Goal: Information Seeking & Learning: Find contact information

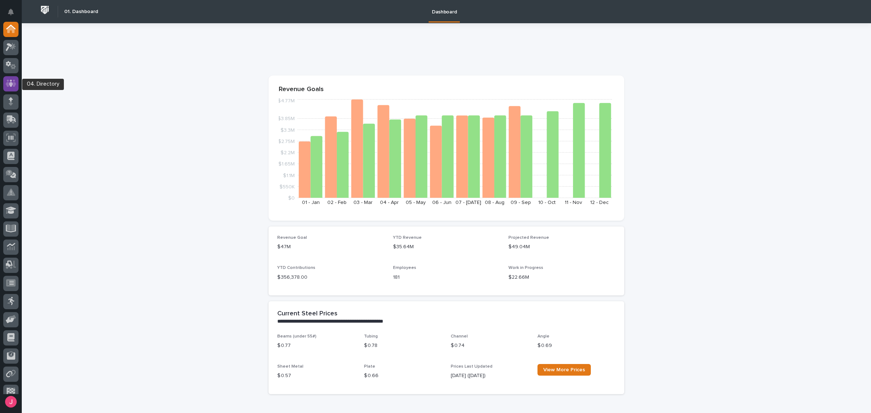
click at [9, 81] on icon at bounding box center [11, 83] width 11 height 8
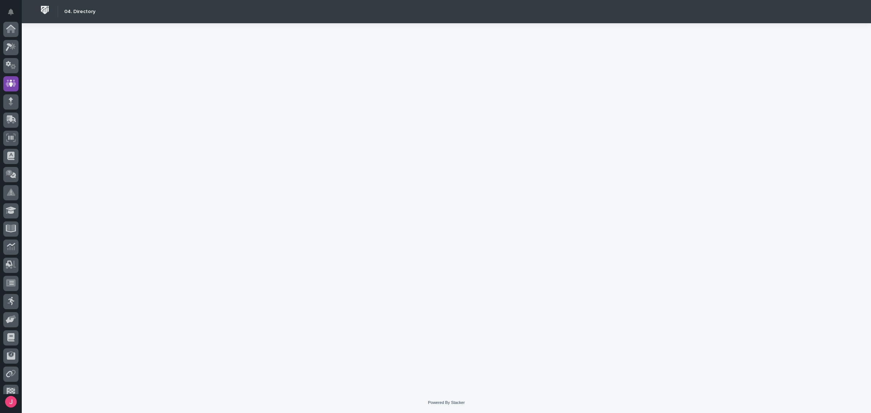
scroll to position [44, 0]
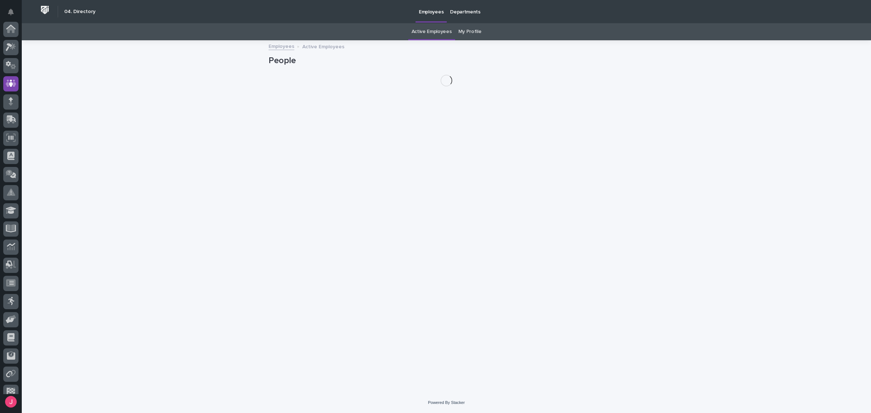
scroll to position [44, 0]
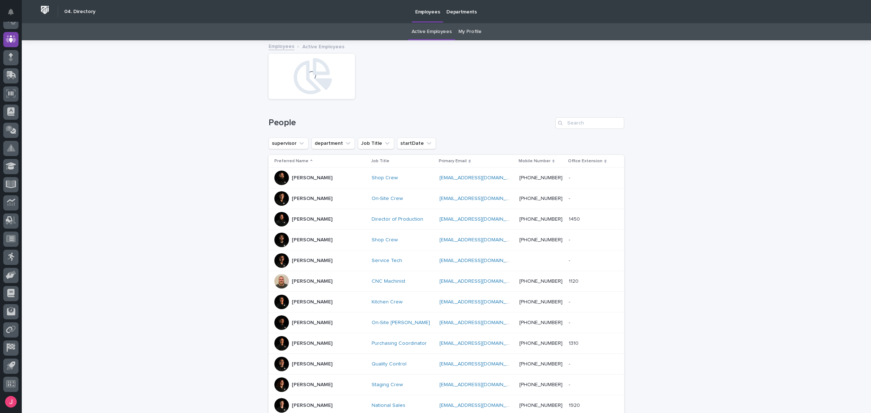
click at [456, 9] on p "Departments" at bounding box center [462, 7] width 31 height 15
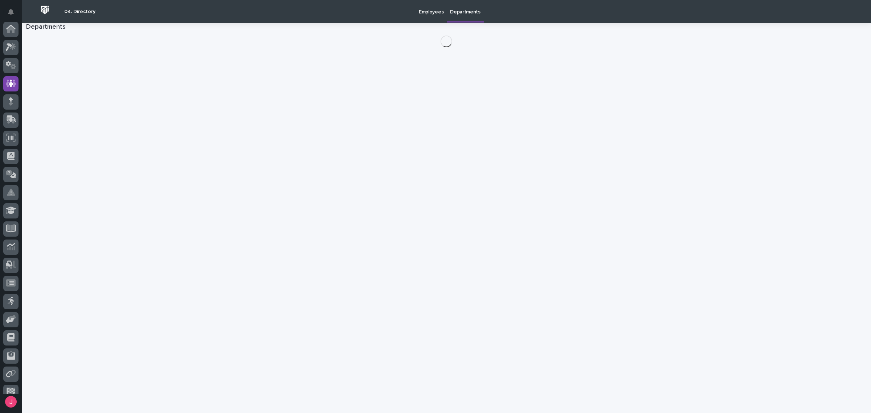
scroll to position [44, 0]
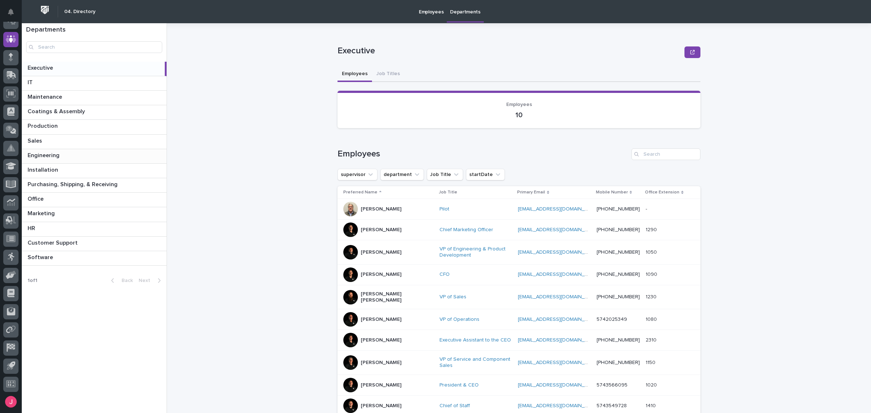
click at [94, 159] on div "Engineering Engineering" at bounding box center [94, 156] width 145 height 14
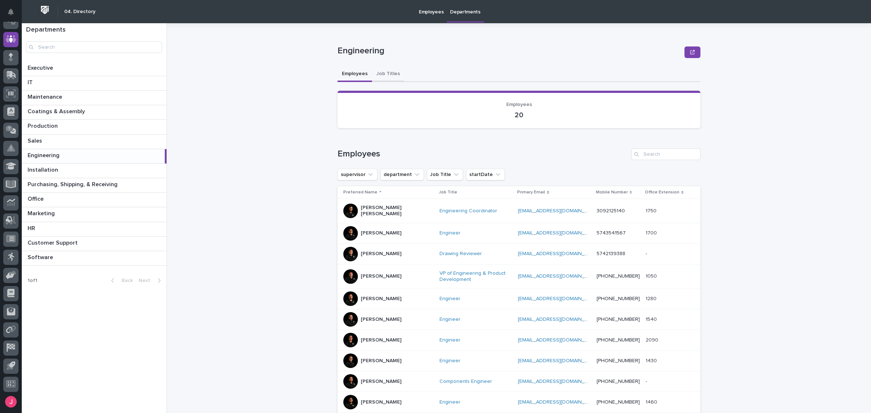
click at [385, 74] on button "Job Titles" at bounding box center [388, 74] width 32 height 15
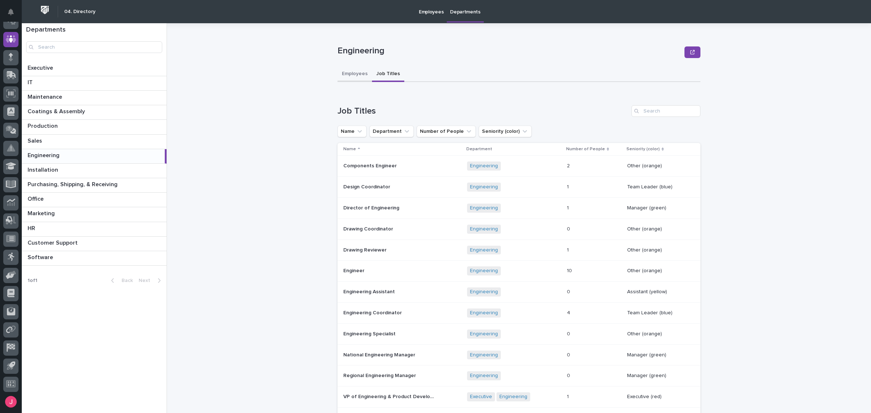
click at [350, 75] on button "Employees" at bounding box center [355, 74] width 34 height 15
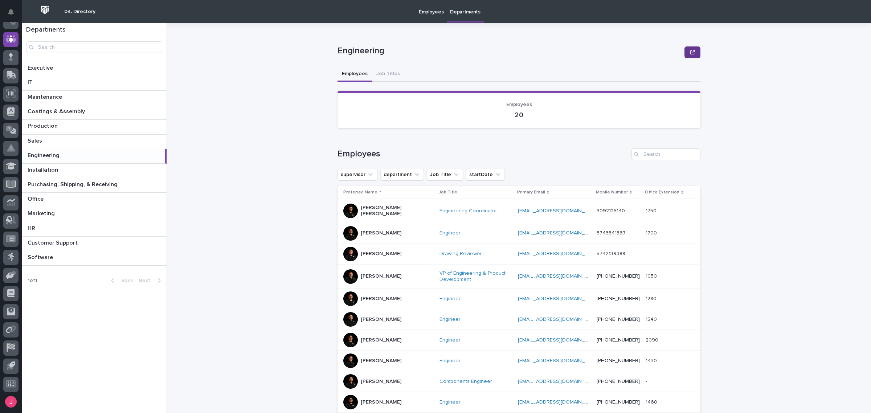
click at [691, 52] on icon "button" at bounding box center [693, 52] width 4 height 4
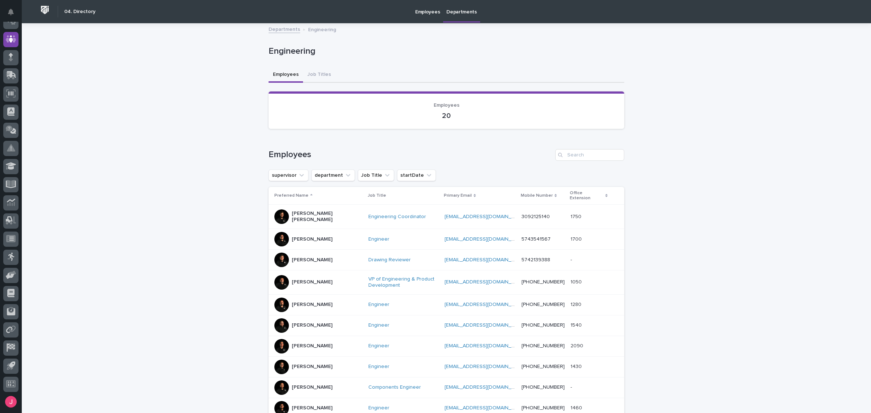
click at [286, 38] on div "Engineering" at bounding box center [447, 52] width 356 height 29
click at [286, 32] on link "Departments" at bounding box center [285, 29] width 32 height 8
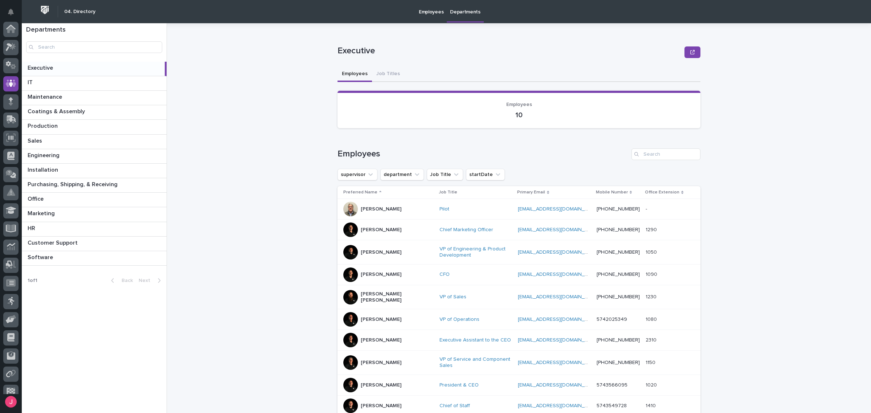
scroll to position [44, 0]
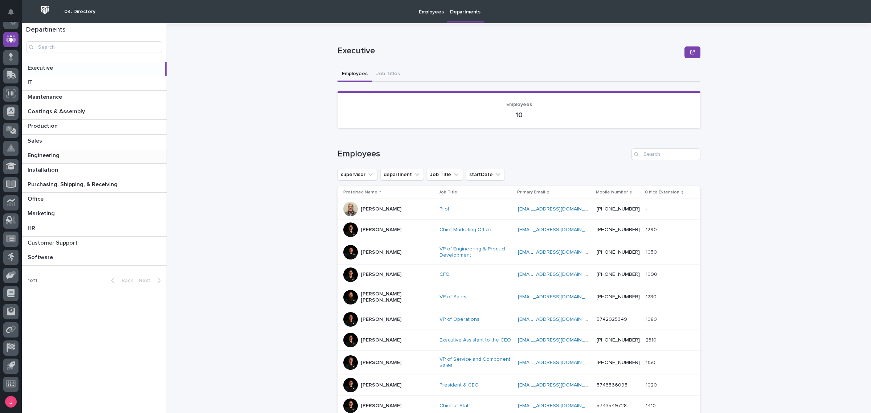
click at [81, 153] on p at bounding box center [96, 155] width 136 height 7
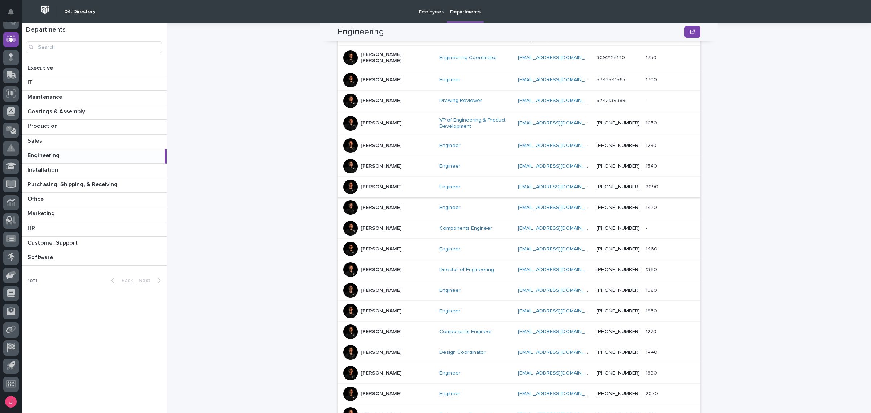
scroll to position [227, 0]
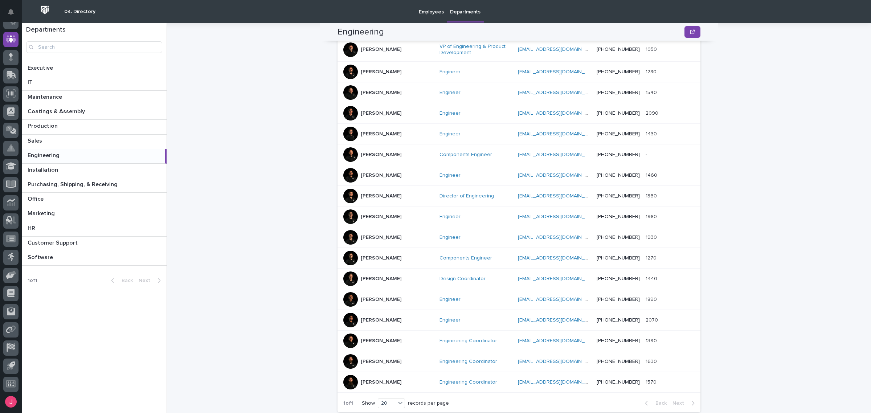
click at [393, 75] on div "[PERSON_NAME]" at bounding box center [388, 72] width 90 height 15
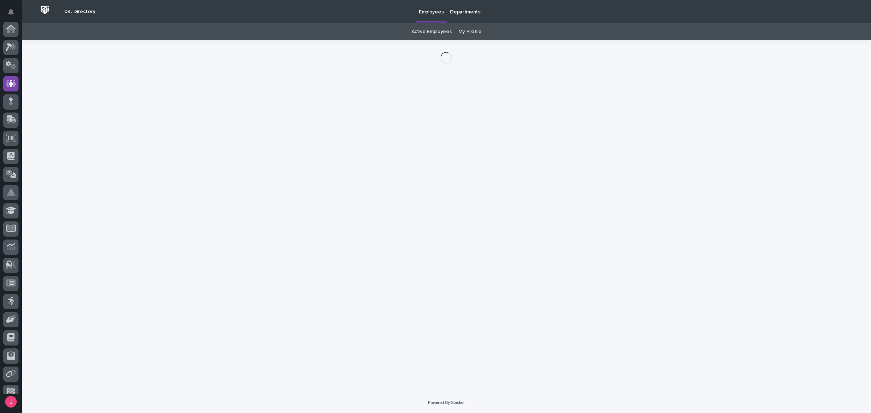
scroll to position [44, 0]
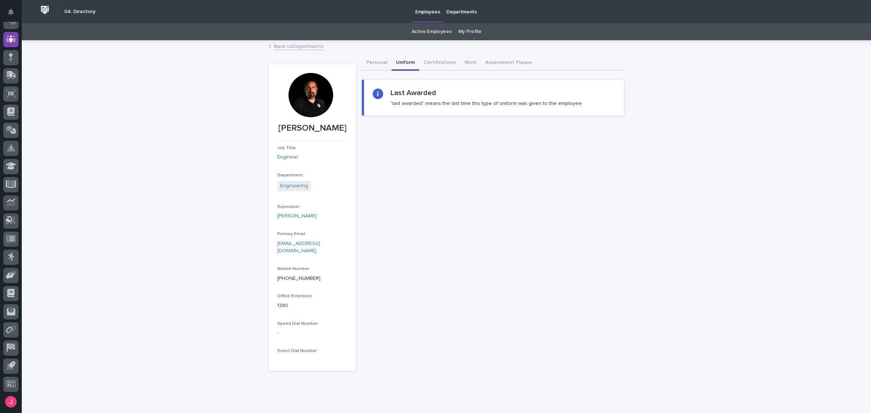
click at [404, 62] on button "Uniform" at bounding box center [406, 63] width 28 height 15
click at [464, 62] on button "Work" at bounding box center [470, 63] width 21 height 15
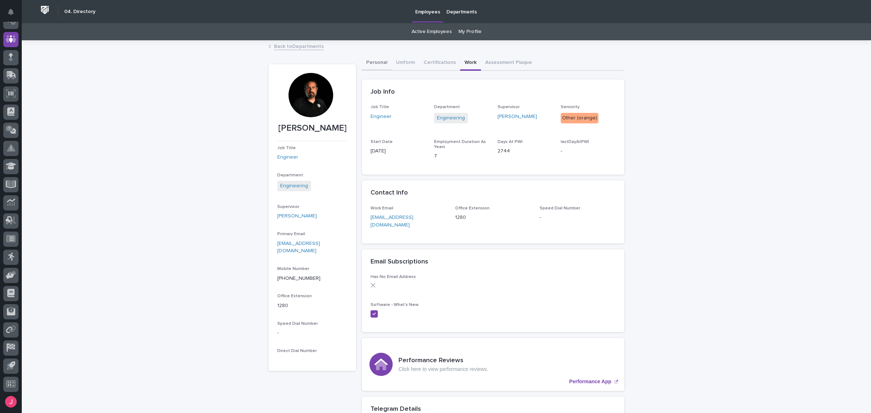
click at [366, 65] on button "Personal" at bounding box center [377, 63] width 30 height 15
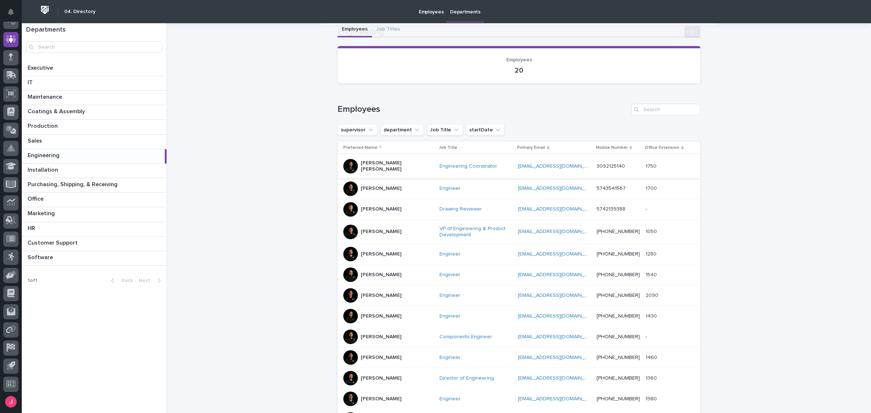
scroll to position [45, 0]
click at [395, 166] on div "[PERSON_NAME] [PERSON_NAME]" at bounding box center [388, 165] width 90 height 18
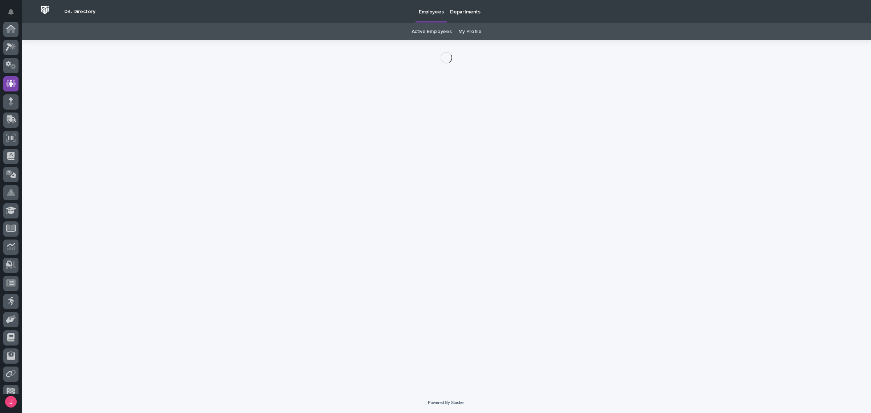
scroll to position [44, 0]
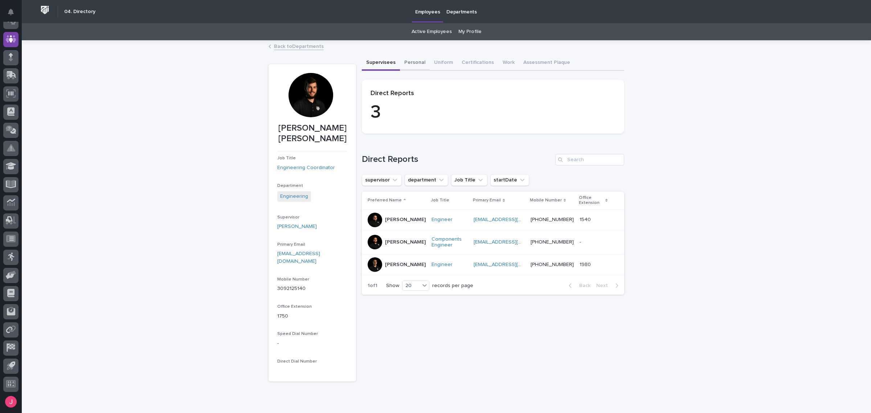
click at [403, 61] on button "Personal" at bounding box center [415, 63] width 30 height 15
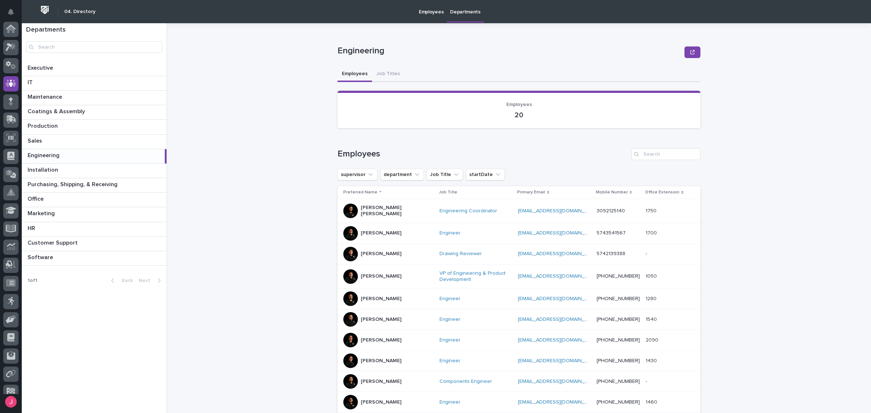
scroll to position [44, 0]
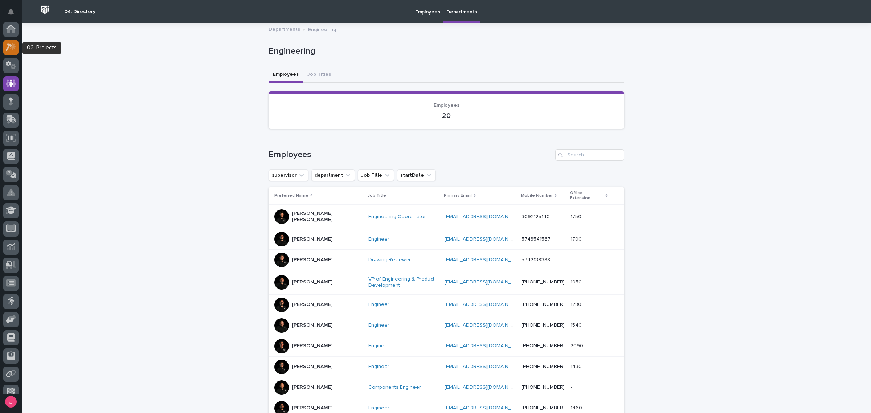
click at [13, 44] on icon at bounding box center [13, 46] width 6 height 7
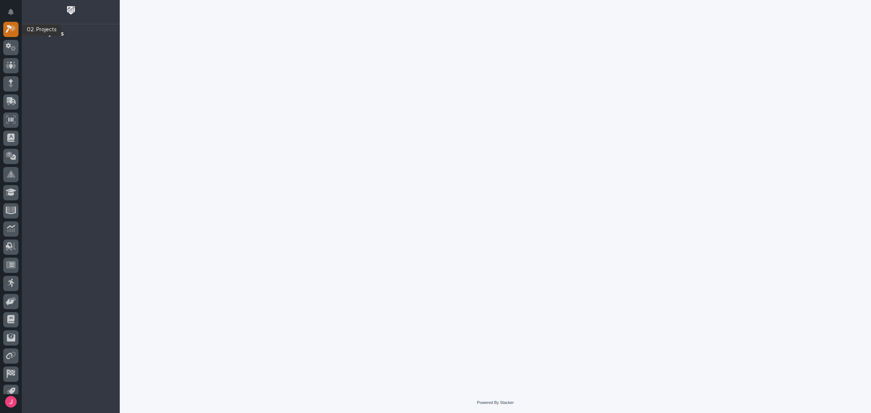
scroll to position [8, 0]
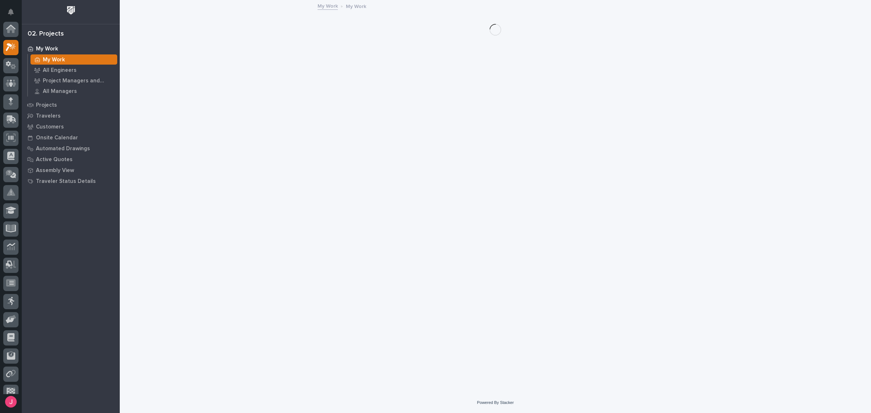
click at [13, 43] on icon at bounding box center [13, 46] width 6 height 7
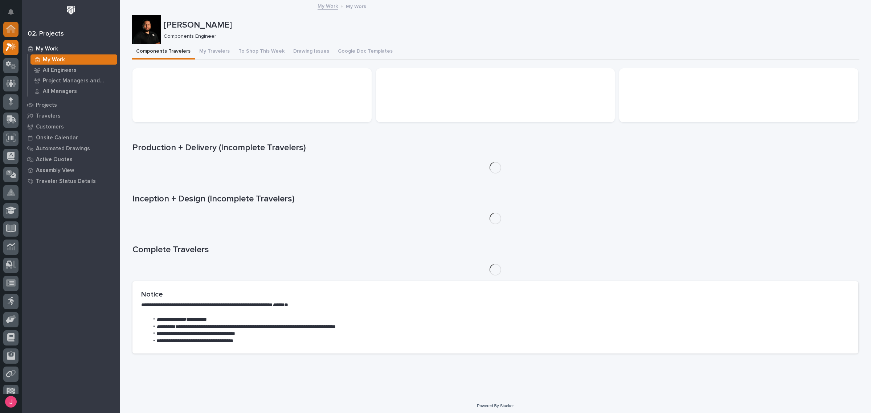
click at [11, 34] on div at bounding box center [10, 29] width 15 height 15
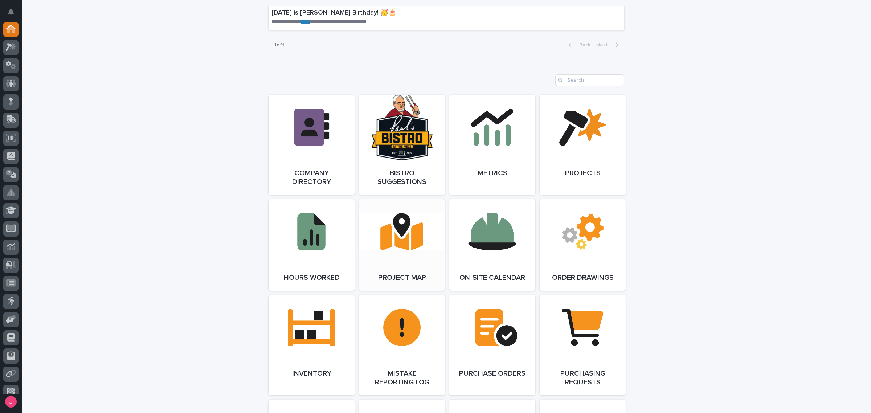
scroll to position [566, 0]
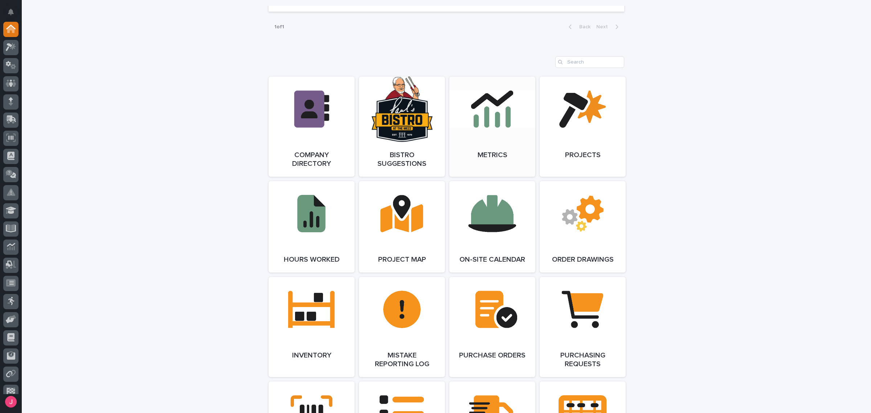
click at [508, 150] on link "Open Link" at bounding box center [493, 127] width 86 height 100
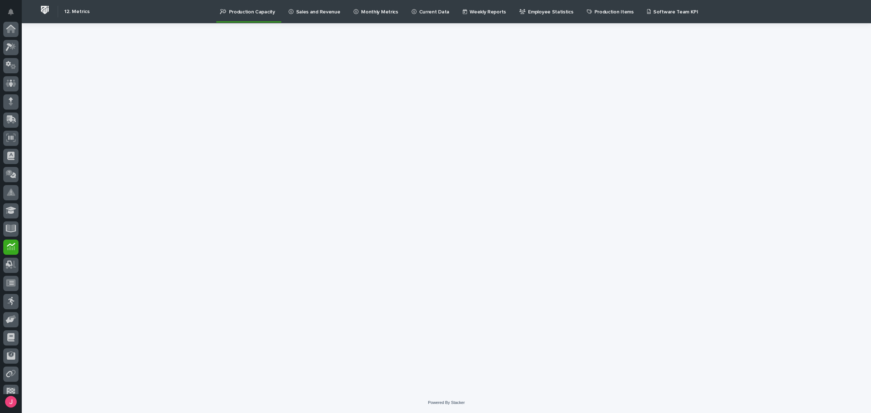
scroll to position [44, 0]
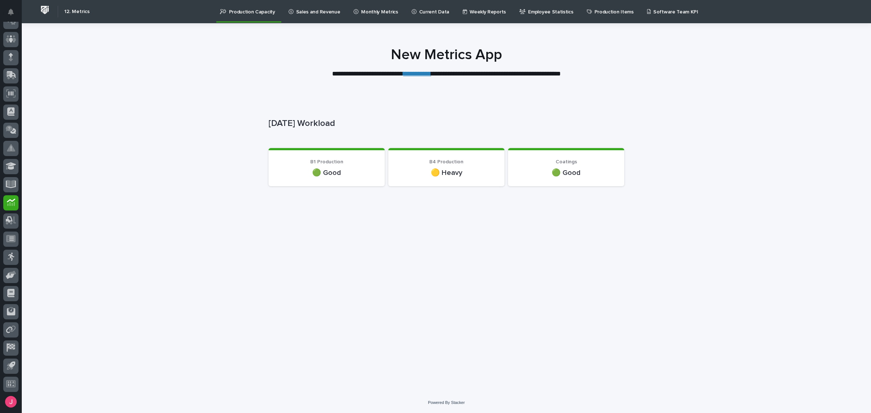
click at [536, 12] on p "Employee Statistics" at bounding box center [550, 7] width 45 height 15
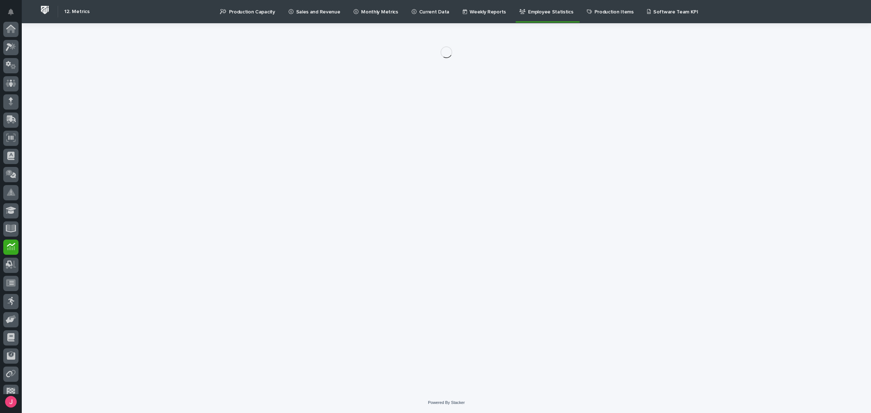
scroll to position [44, 0]
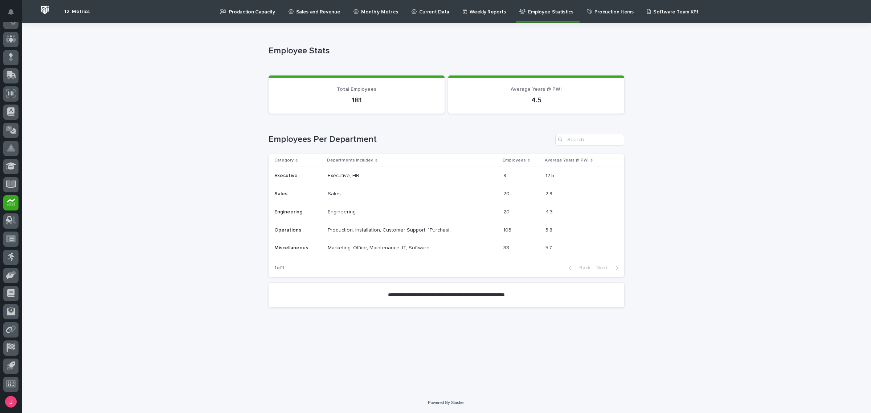
click at [358, 214] on p at bounding box center [391, 212] width 127 height 6
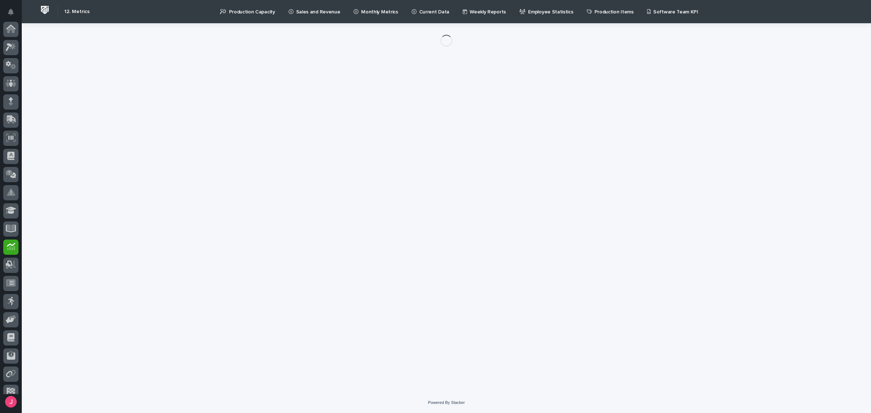
scroll to position [44, 0]
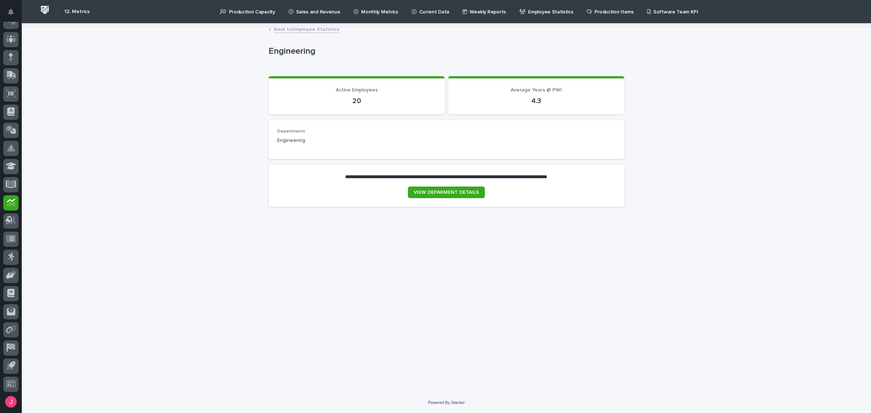
click at [300, 31] on link "Back to Employee Statistics" at bounding box center [306, 29] width 65 height 8
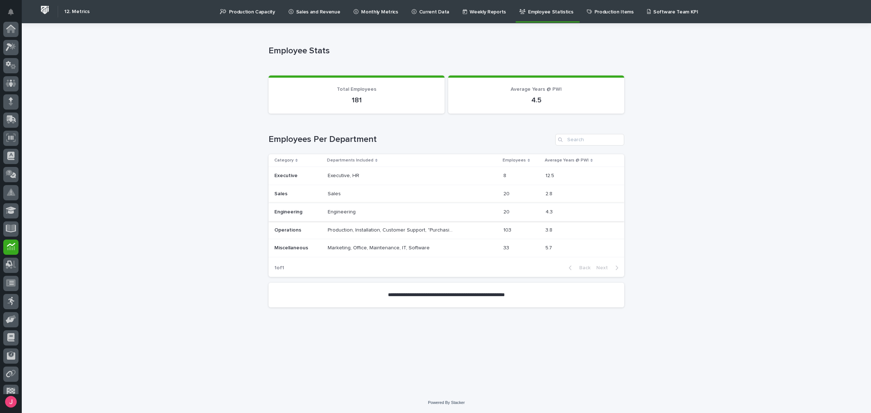
scroll to position [44, 0]
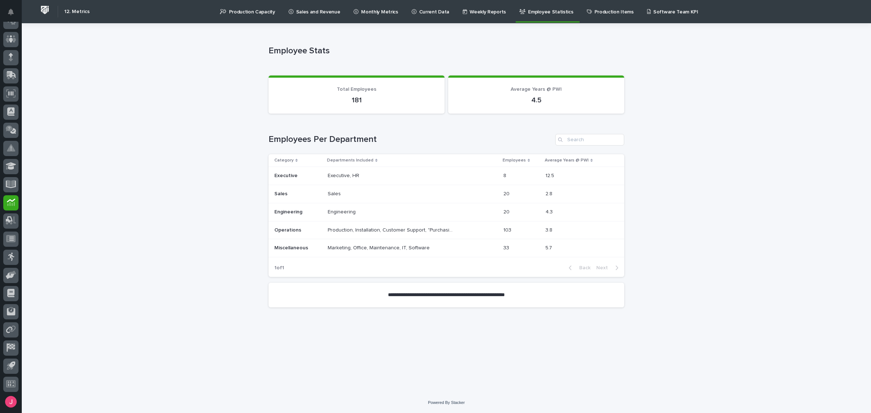
click at [527, 215] on div "20 20" at bounding box center [522, 212] width 36 height 12
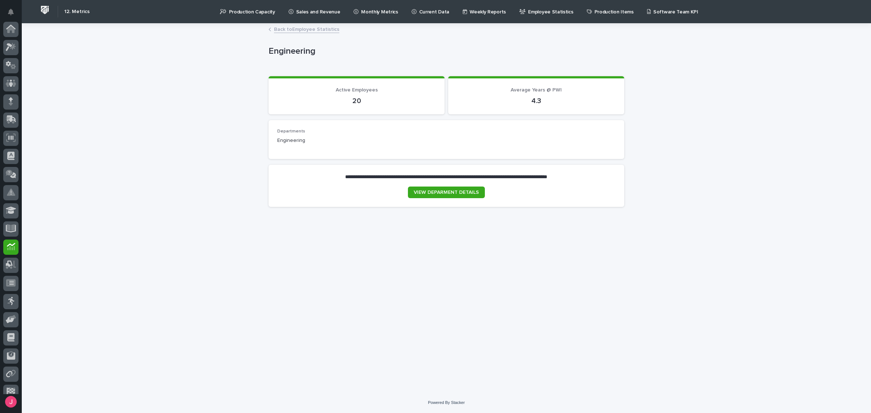
scroll to position [44, 0]
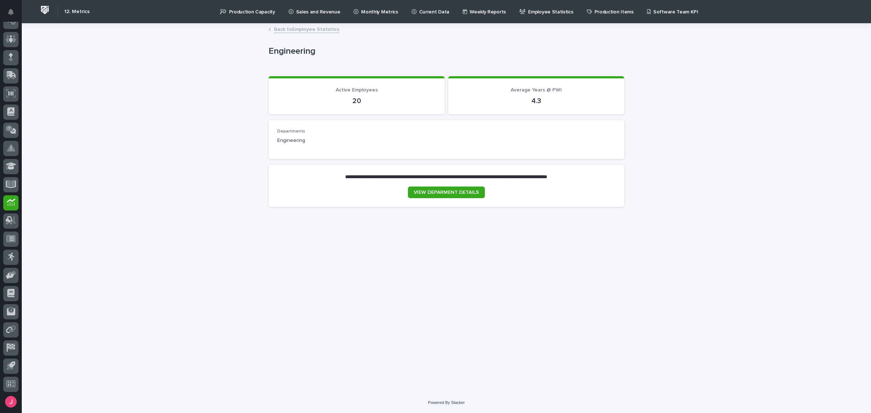
click at [309, 25] on link "Back to Employee Statistics" at bounding box center [306, 29] width 65 height 8
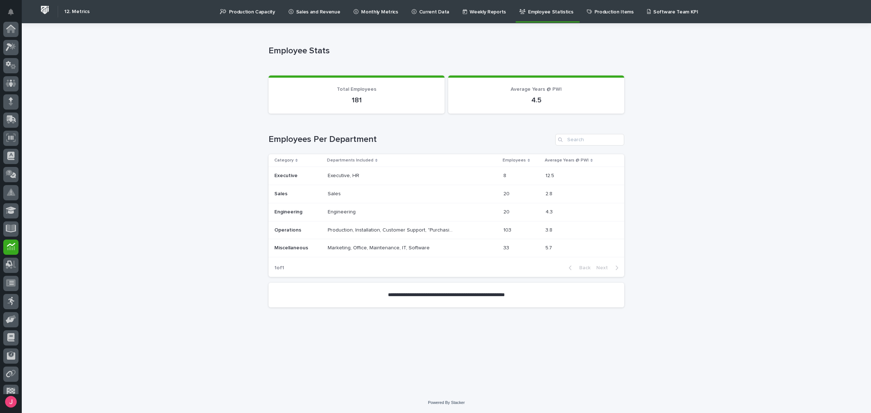
scroll to position [44, 0]
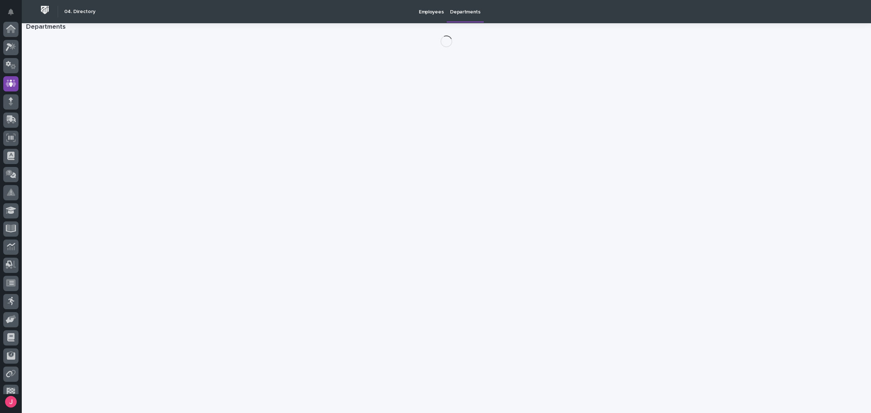
scroll to position [44, 0]
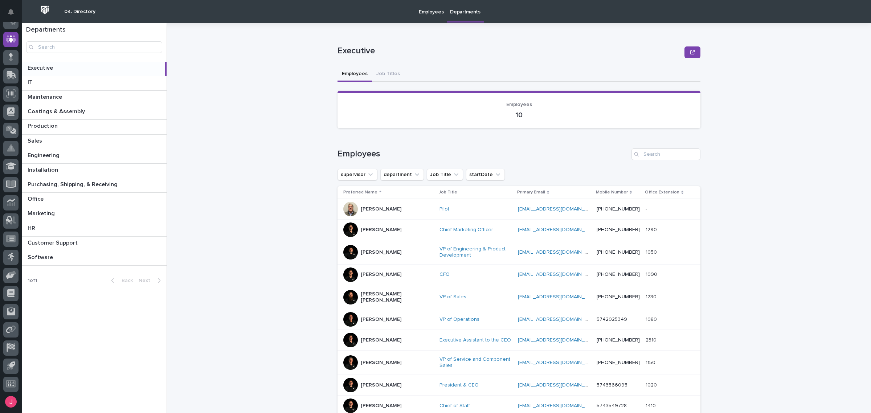
drag, startPoint x: 496, startPoint y: 182, endPoint x: 369, endPoint y: 151, distance: 131.4
click at [369, 151] on h1 "Employees" at bounding box center [483, 154] width 291 height 11
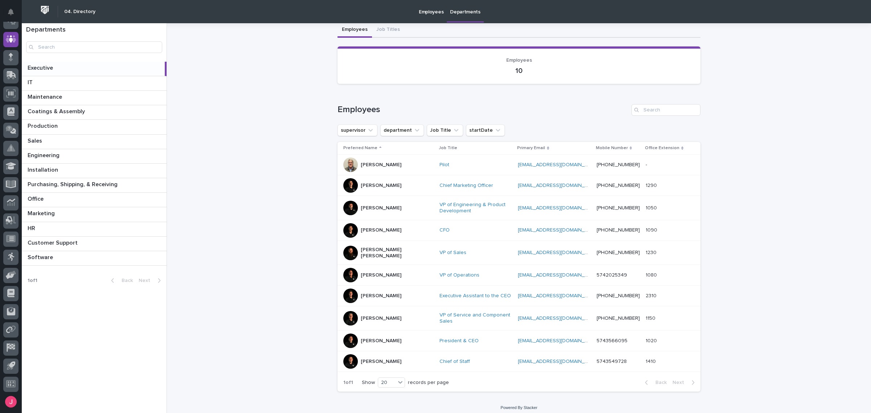
scroll to position [46, 0]
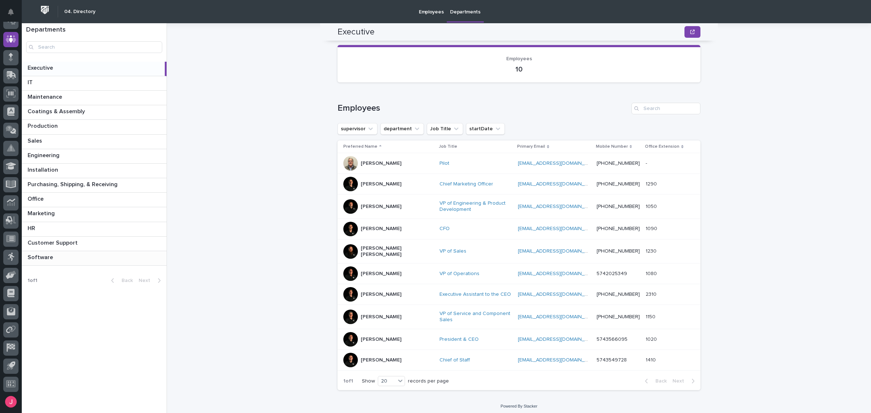
click at [64, 256] on p at bounding box center [96, 257] width 136 height 7
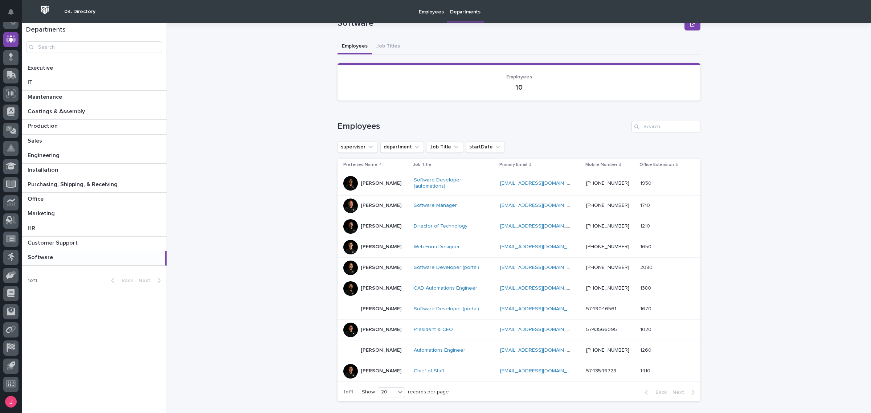
scroll to position [42, 0]
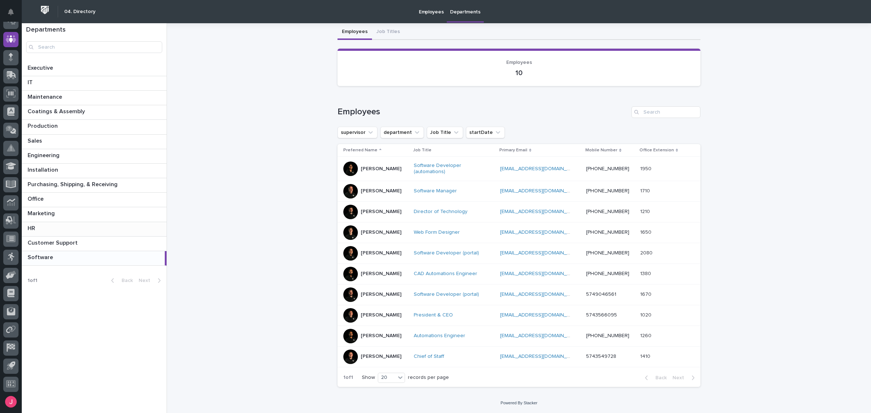
click at [89, 233] on div "HR HR" at bounding box center [94, 229] width 145 height 14
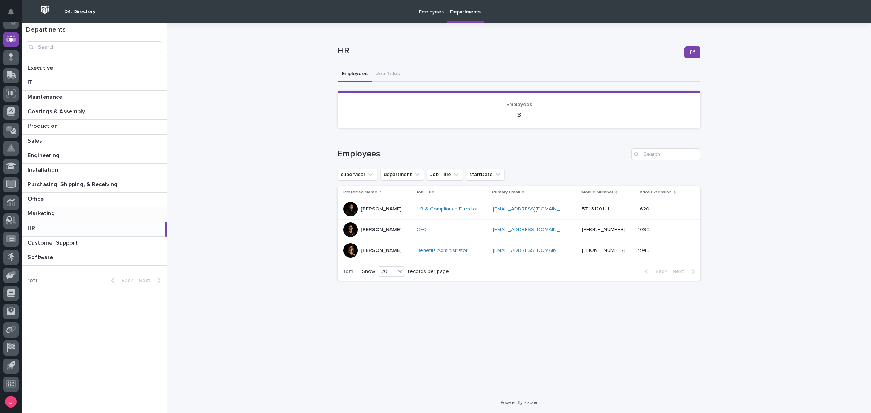
click at [84, 208] on div "Marketing Marketing" at bounding box center [94, 214] width 145 height 14
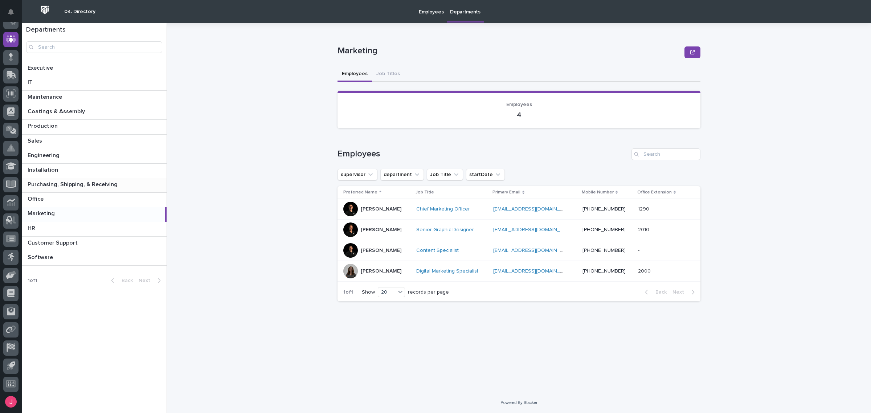
click at [99, 189] on div "Purchasing, Shipping, & Receiving Purchasing, Shipping, & Receiving" at bounding box center [94, 185] width 145 height 14
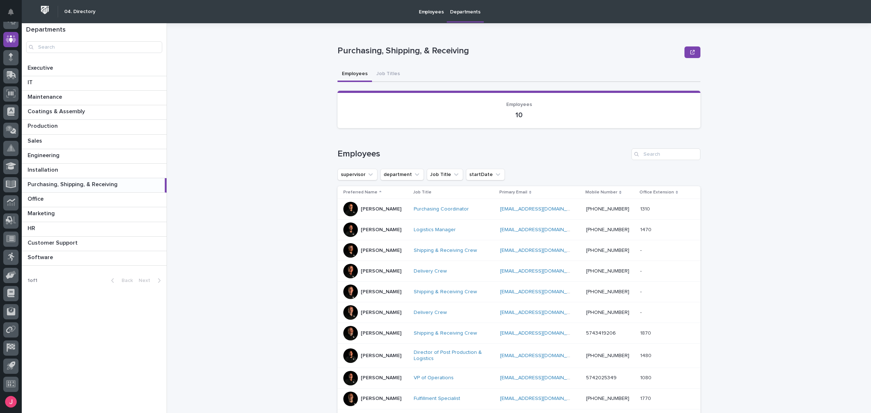
scroll to position [42, 0]
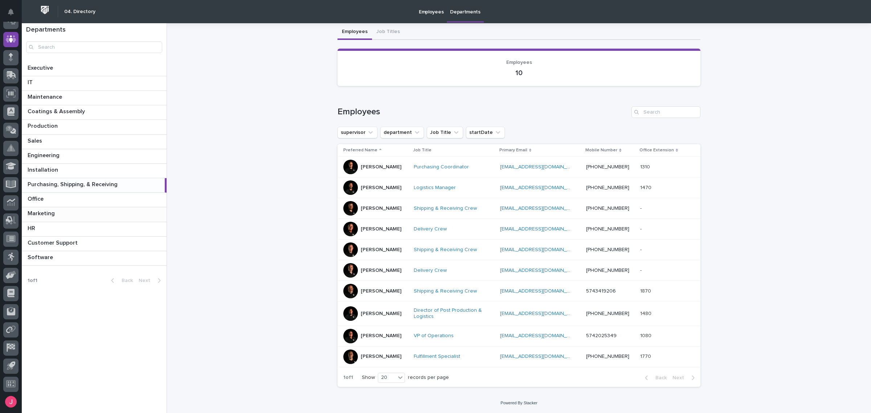
click at [98, 209] on div "Marketing Marketing" at bounding box center [94, 214] width 145 height 14
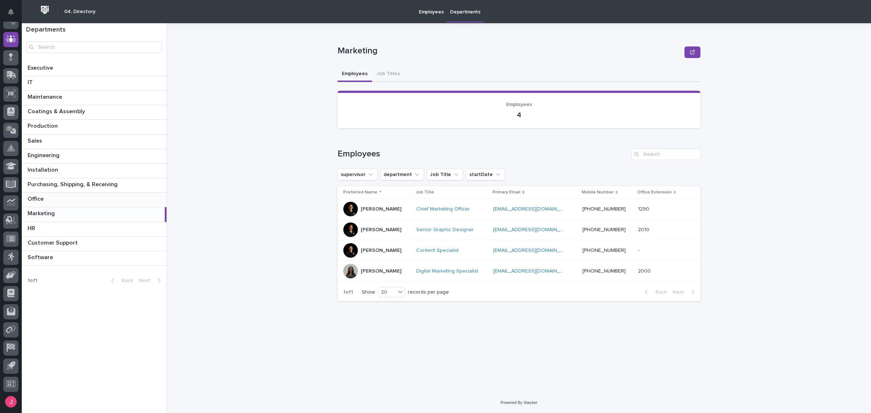
click at [106, 197] on p at bounding box center [96, 199] width 136 height 7
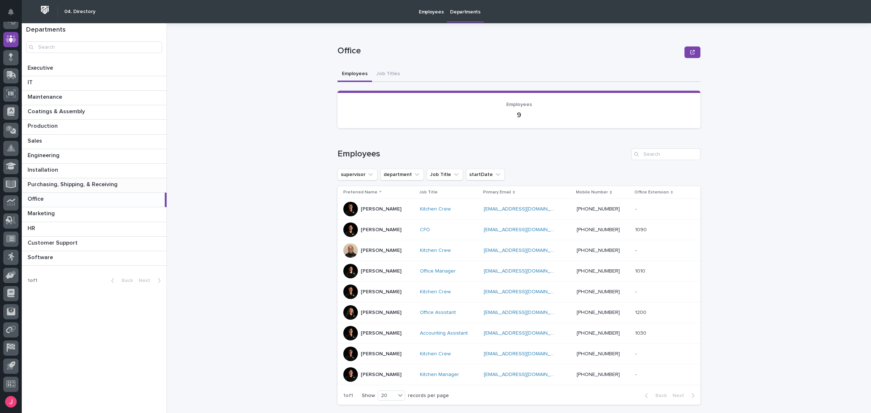
click at [79, 192] on div "Purchasing, Shipping, & Receiving Purchasing, Shipping, & Receiving" at bounding box center [94, 185] width 145 height 14
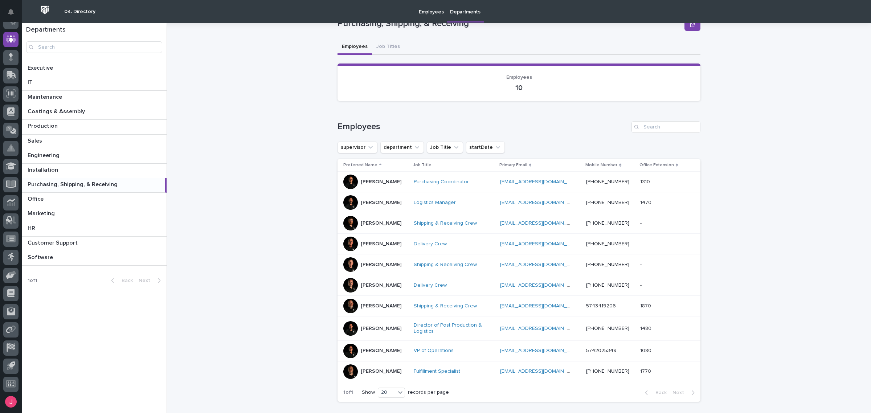
scroll to position [42, 0]
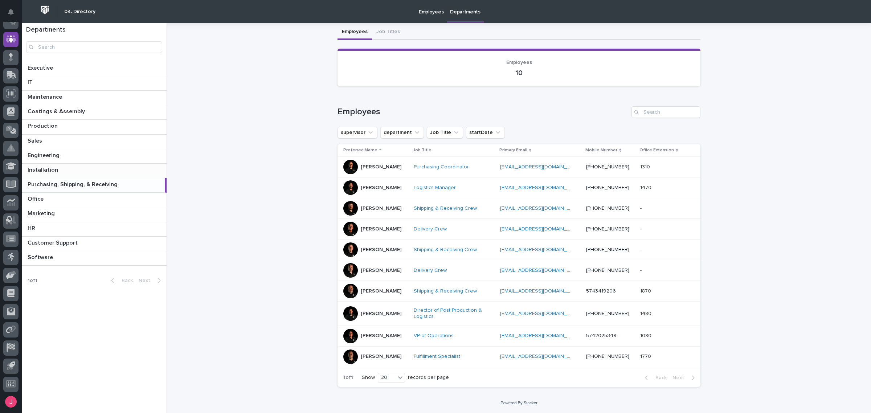
click at [66, 173] on p at bounding box center [96, 170] width 136 height 7
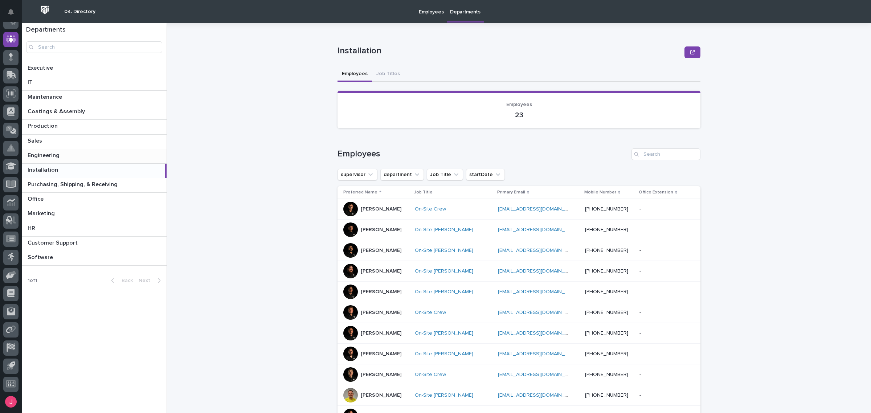
click at [77, 154] on p at bounding box center [96, 155] width 136 height 7
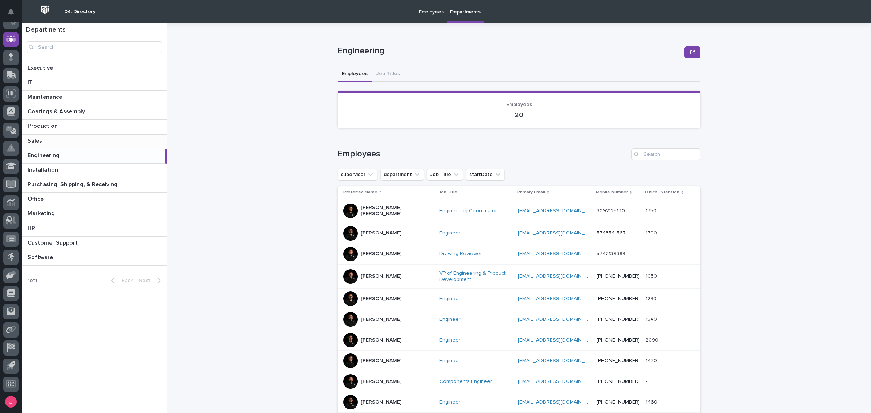
click at [72, 146] on div "Sales Sales" at bounding box center [94, 142] width 145 height 14
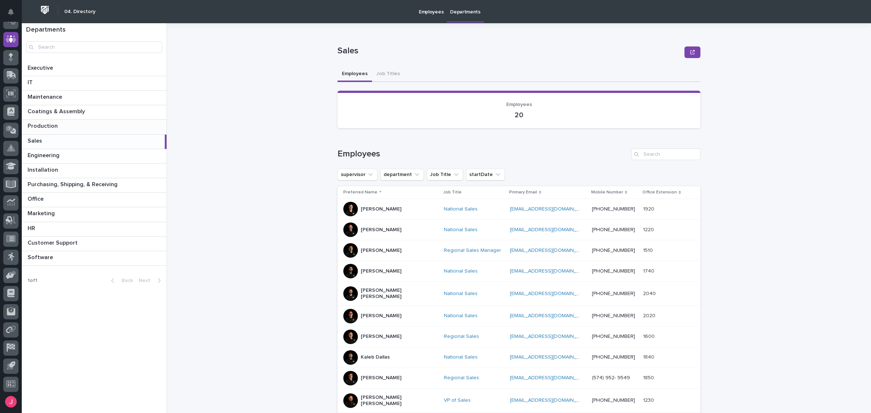
click at [82, 129] on p at bounding box center [96, 126] width 136 height 7
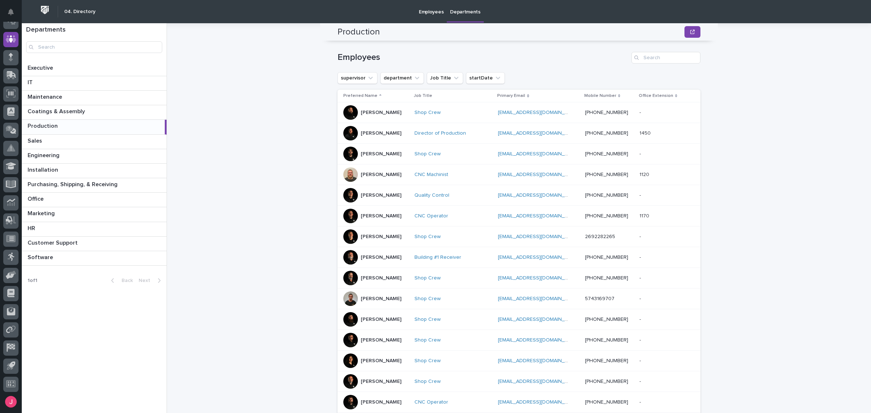
scroll to position [19, 0]
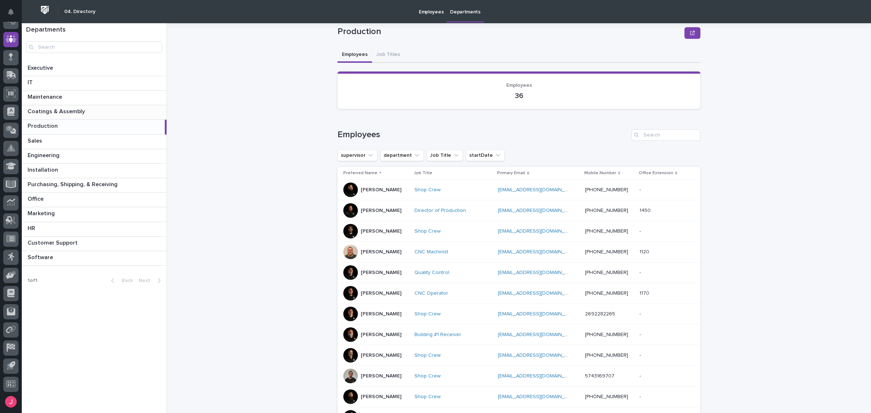
click at [91, 106] on div "Coatings & Assembly Coatings & Assembly" at bounding box center [94, 112] width 145 height 14
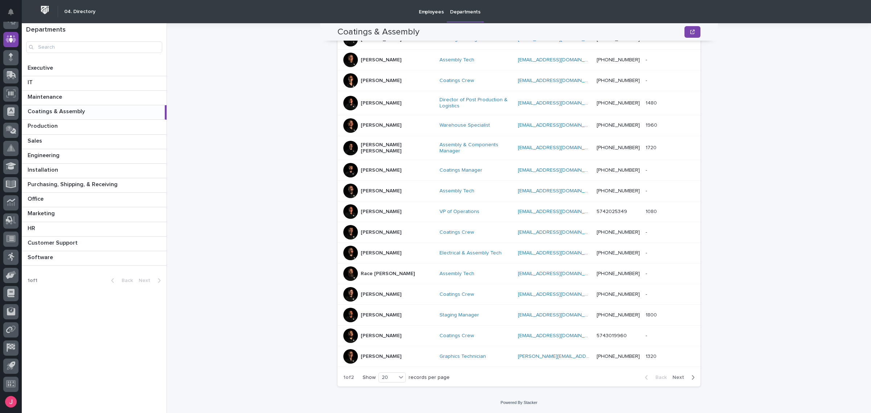
scroll to position [253, 0]
click at [71, 95] on p at bounding box center [96, 97] width 136 height 7
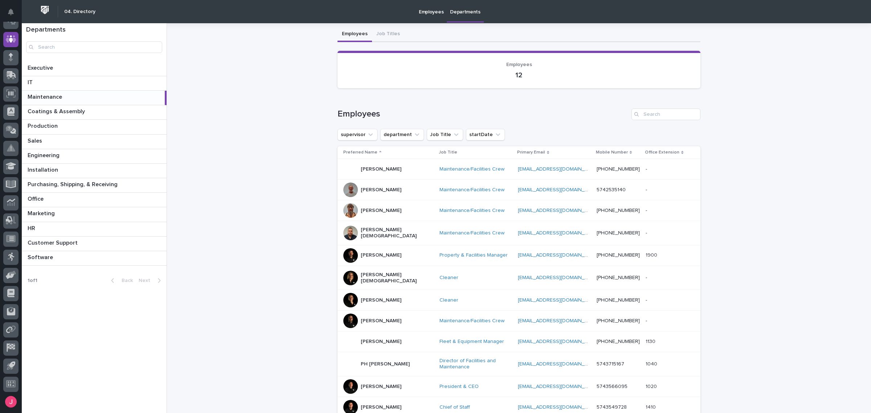
scroll to position [84, 0]
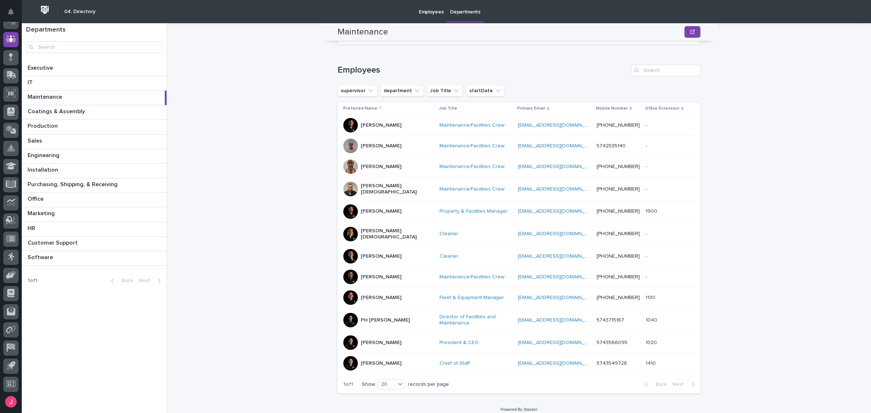
click at [366, 172] on div "[PERSON_NAME]" at bounding box center [381, 167] width 41 height 12
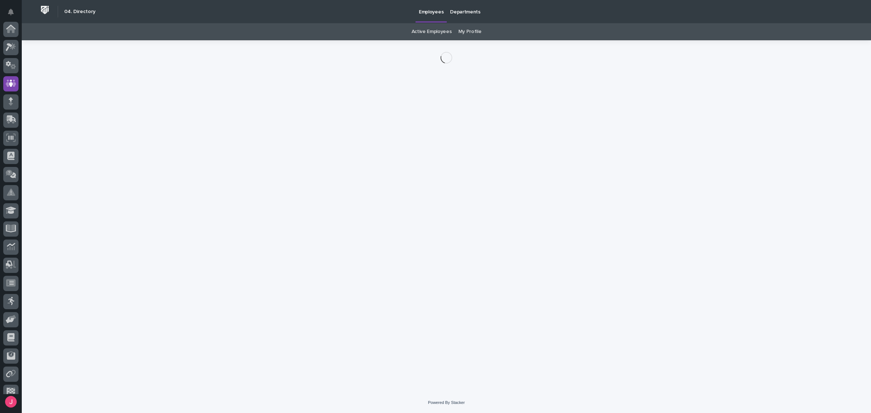
scroll to position [44, 0]
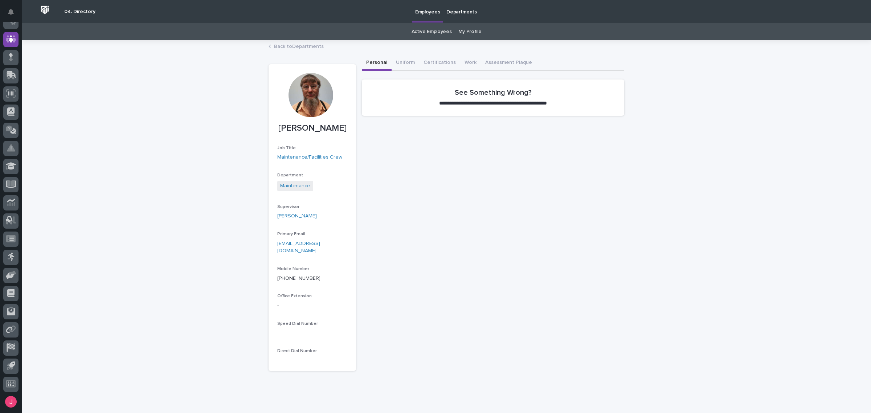
click at [301, 48] on link "Back to Departments" at bounding box center [299, 46] width 50 height 8
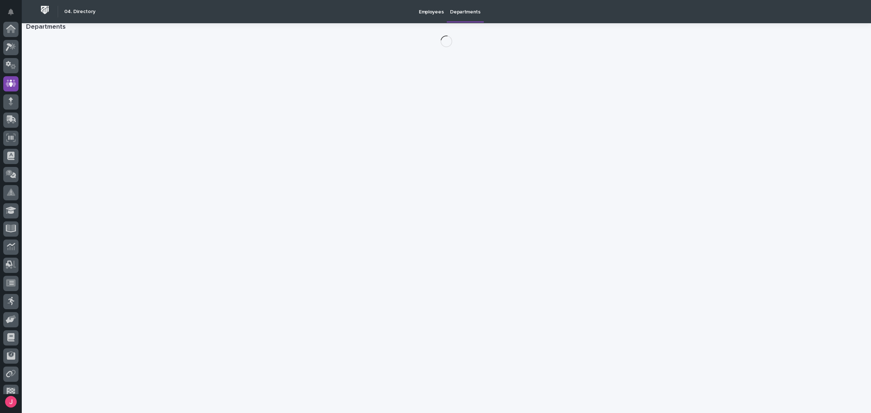
click at [301, 48] on div "Loading... Saving… Loading... Saving… Departments" at bounding box center [447, 218] width 850 height 390
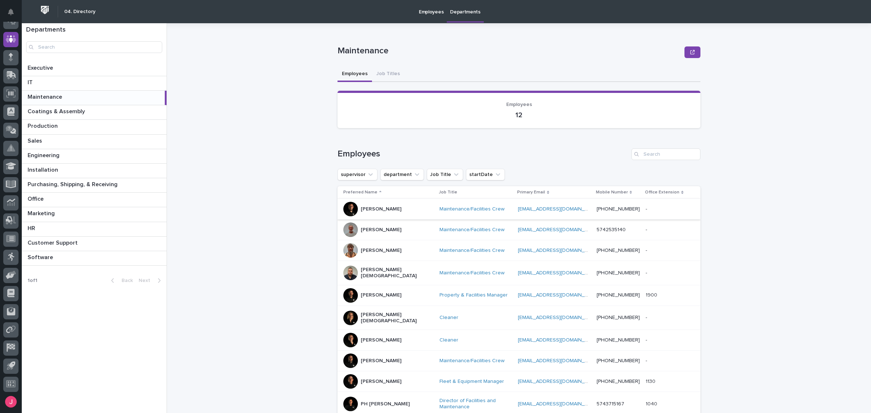
scroll to position [84, 0]
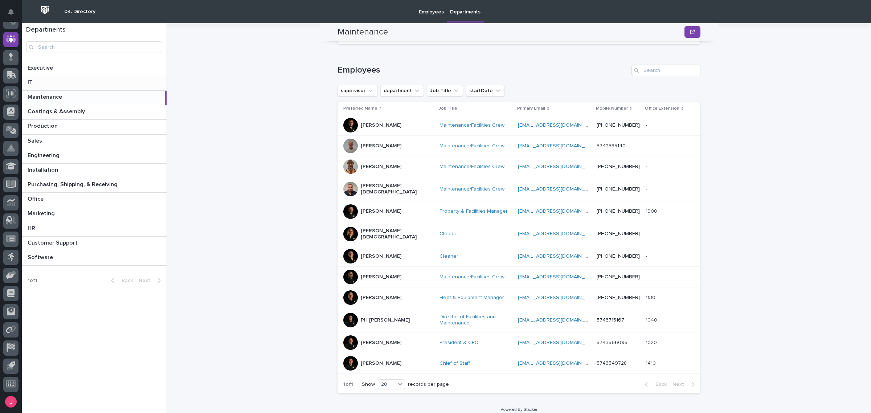
click at [149, 87] on div "IT IT" at bounding box center [94, 83] width 145 height 14
